Goal: Find specific page/section: Find specific page/section

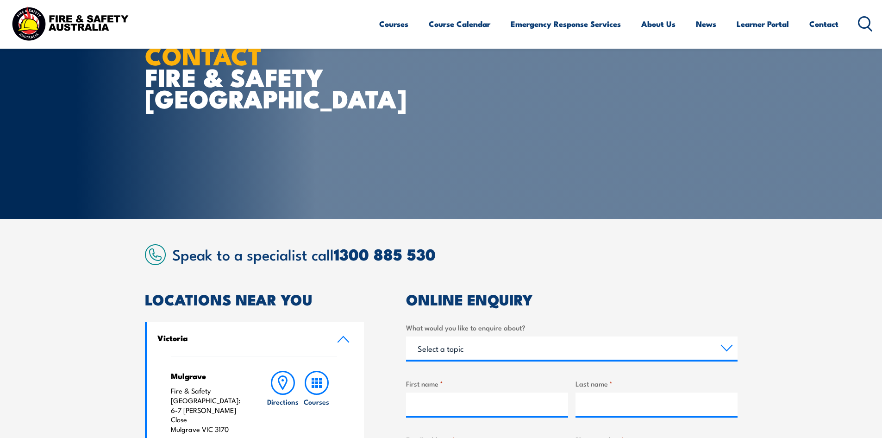
scroll to position [46, 0]
click at [826, 24] on link "Contact" at bounding box center [824, 24] width 29 height 25
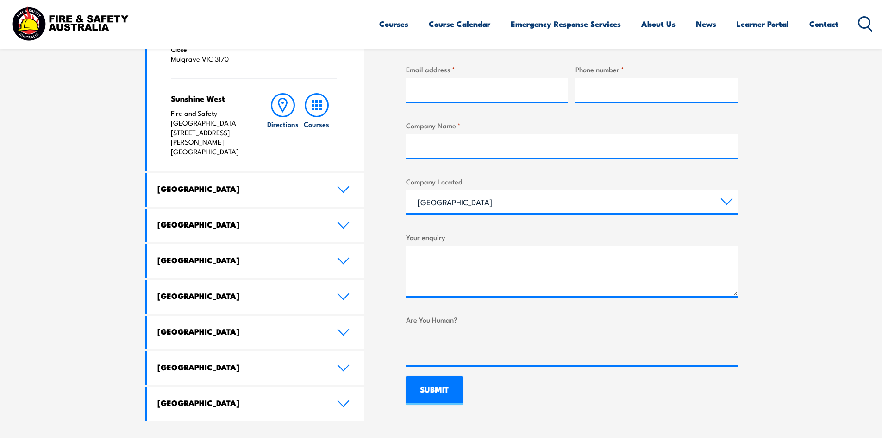
scroll to position [185, 0]
